Goal: Find specific page/section

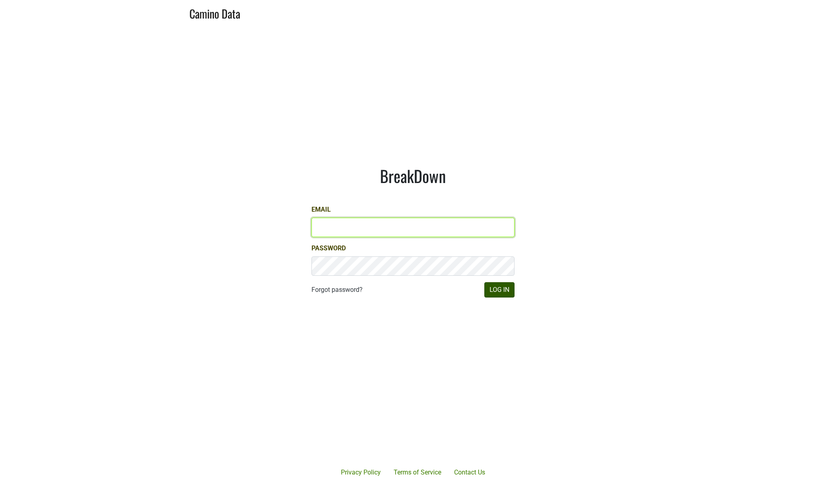
type input "brandon@slodownwines.com"
click at [500, 291] on button "Log In" at bounding box center [499, 289] width 30 height 15
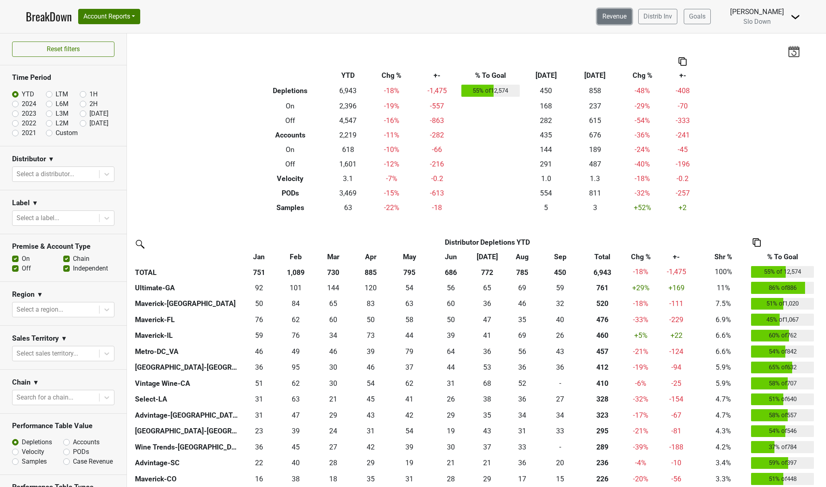
click at [632, 14] on link "Revenue" at bounding box center [614, 16] width 35 height 15
